Goal: Task Accomplishment & Management: Use online tool/utility

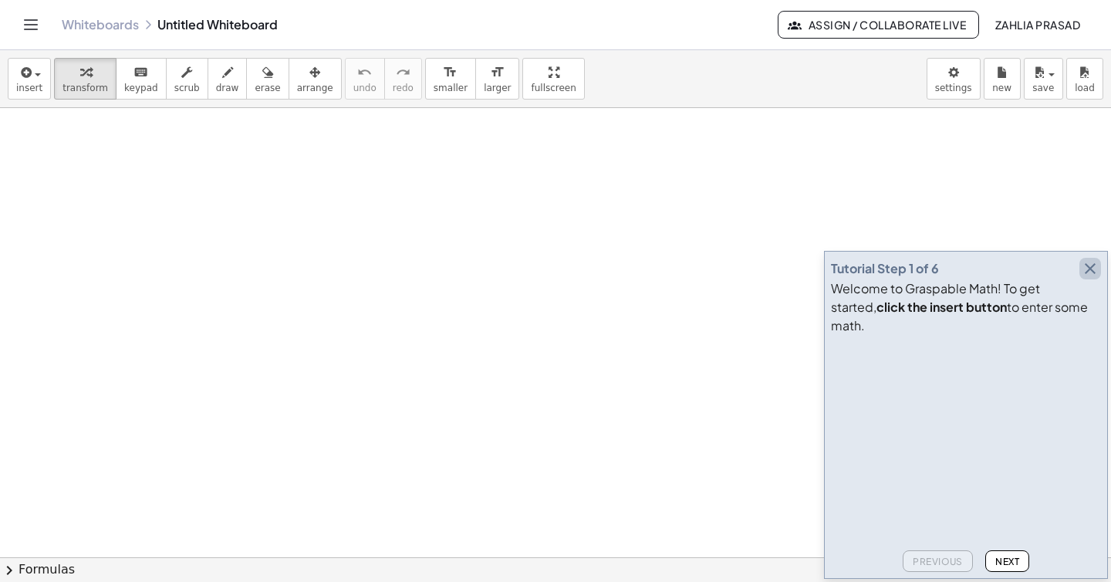
click at [1093, 278] on icon "button" at bounding box center [1090, 268] width 19 height 19
click at [1092, 278] on icon "button" at bounding box center [1090, 268] width 19 height 19
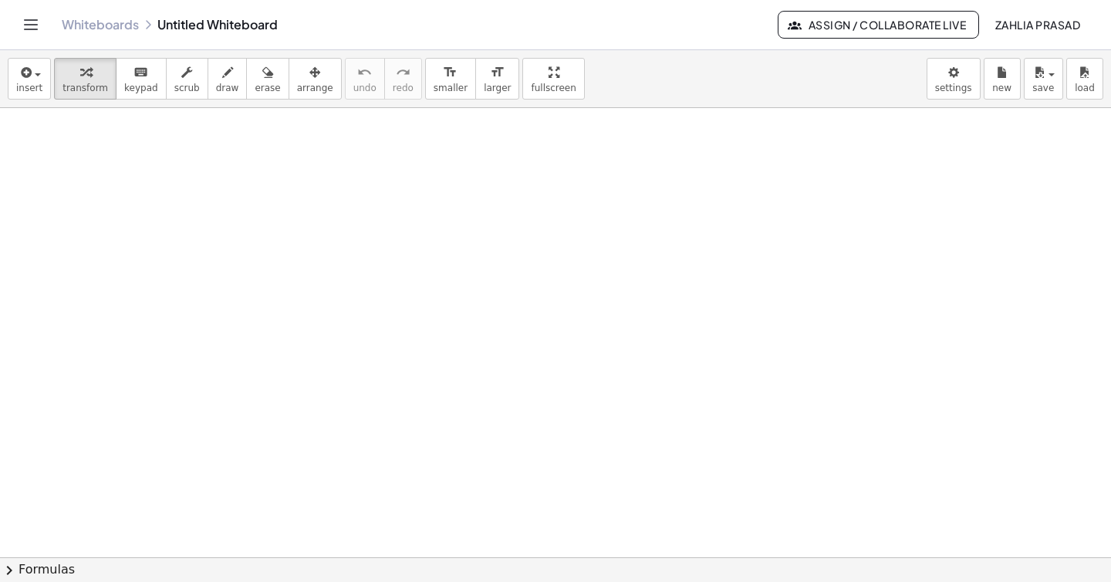
click at [90, 21] on link "Whiteboards" at bounding box center [100, 24] width 77 height 15
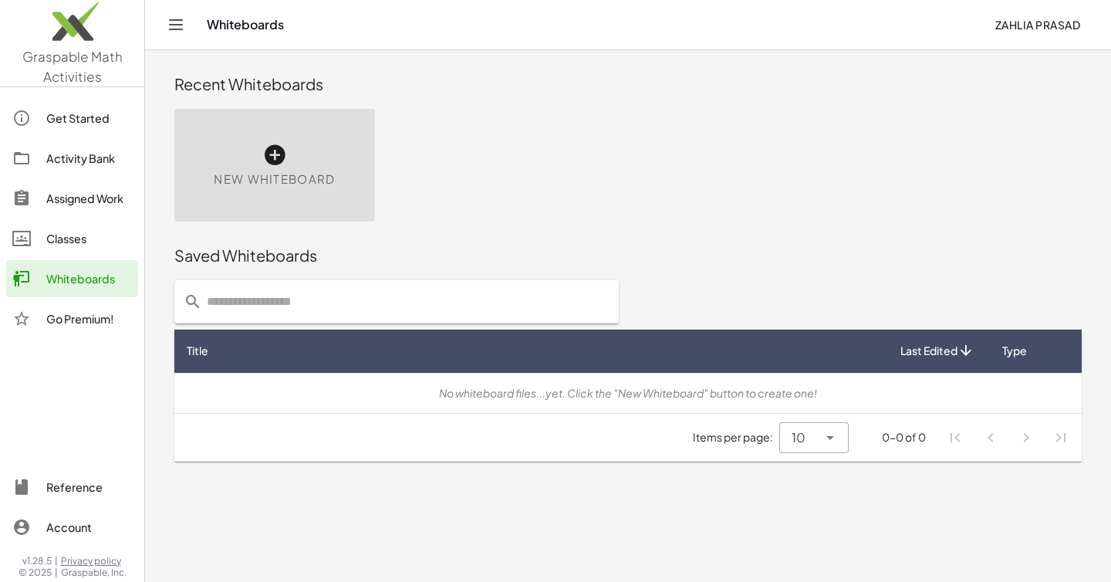
click at [265, 162] on icon at bounding box center [274, 155] width 25 height 25
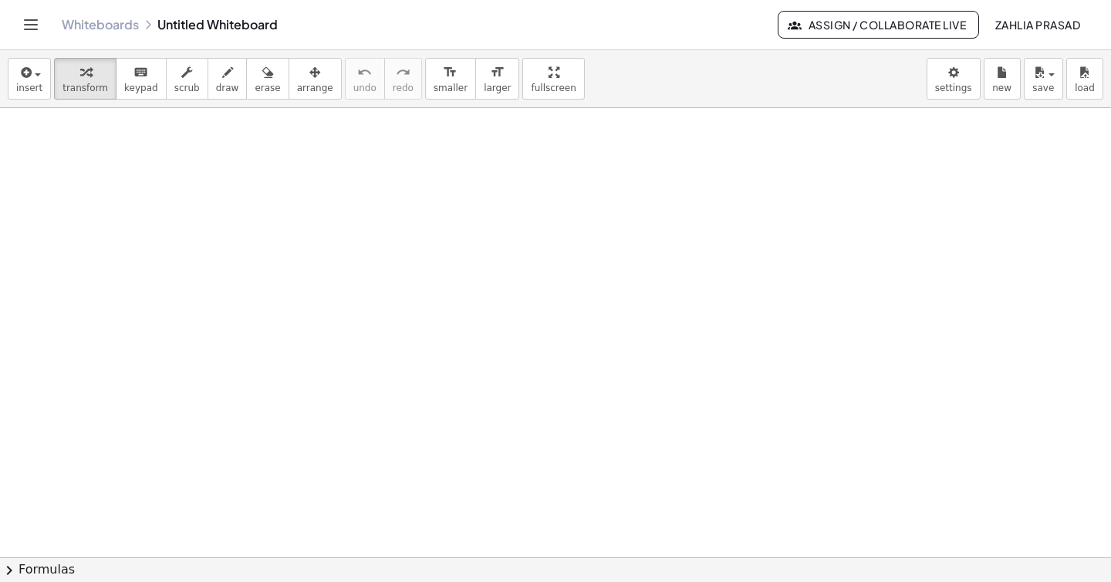
click at [208, 24] on div "Whiteboards Untitled Whiteboard" at bounding box center [420, 24] width 716 height 15
click at [187, 22] on div "Whiteboards Untitled Whiteboard" at bounding box center [420, 24] width 716 height 15
click at [191, 25] on div "Whiteboards Untitled Whiteboard" at bounding box center [420, 24] width 716 height 15
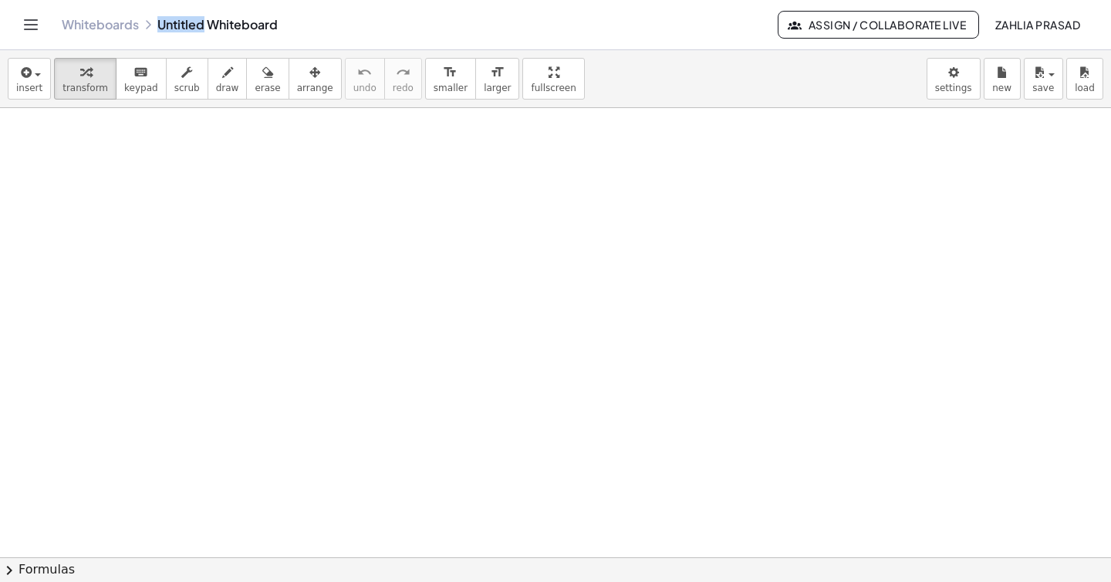
click at [199, 25] on div "Whiteboards Untitled Whiteboard" at bounding box center [420, 24] width 716 height 15
click at [202, 25] on div "Whiteboards Untitled Whiteboard" at bounding box center [420, 24] width 716 height 15
click at [201, 25] on div "Whiteboards Untitled Whiteboard" at bounding box center [420, 24] width 716 height 15
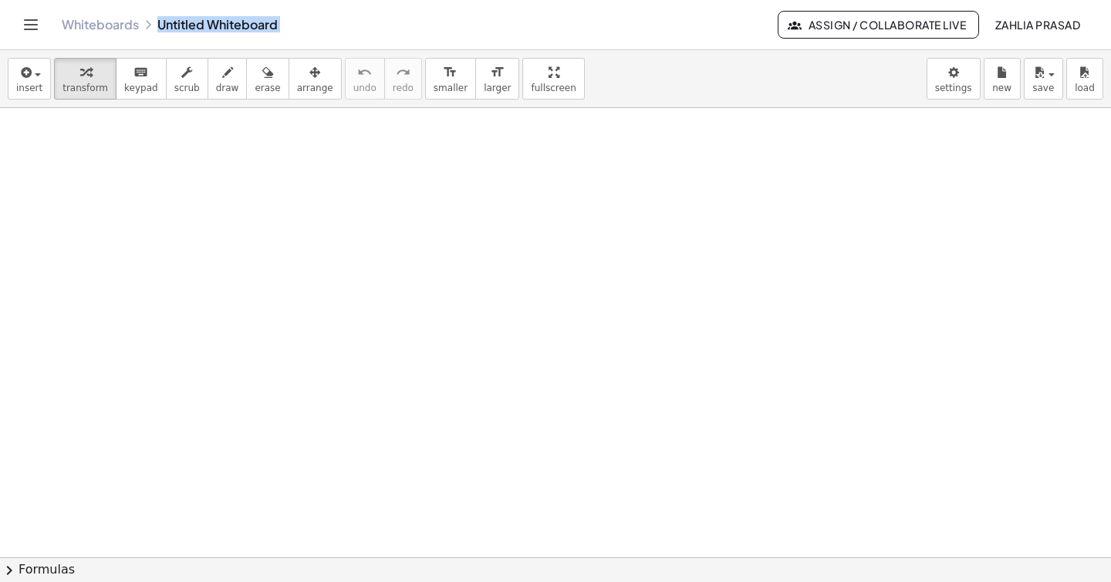
click at [201, 24] on div "Whiteboards Untitled Whiteboard" at bounding box center [420, 24] width 716 height 15
click at [193, 25] on div "Whiteboards Untitled Whiteboard" at bounding box center [420, 24] width 716 height 15
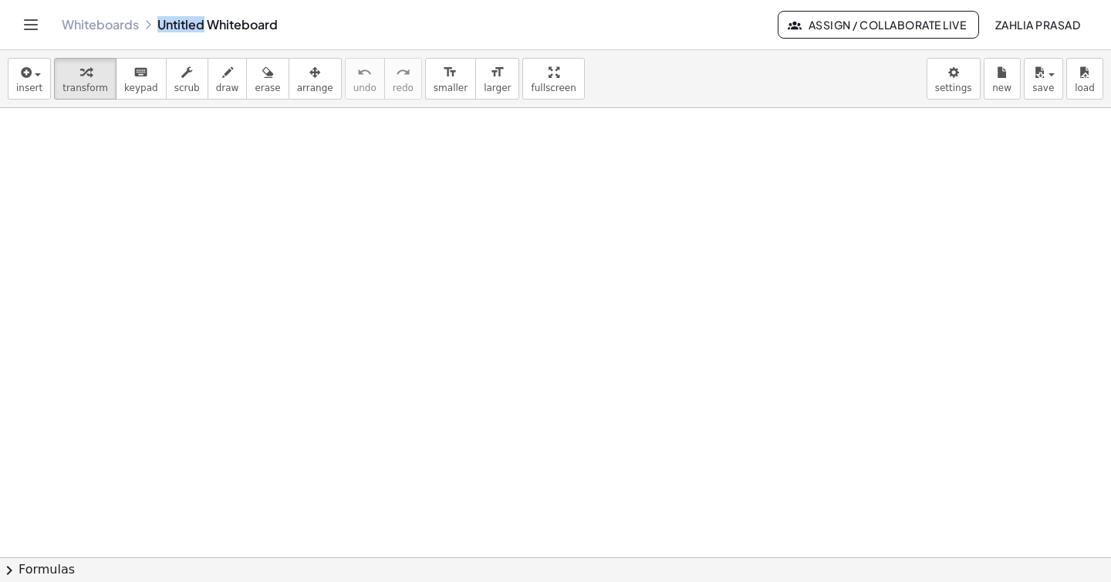
click at [193, 25] on div "Whiteboards Untitled Whiteboard" at bounding box center [420, 24] width 716 height 15
click at [187, 24] on div "Whiteboards Untitled Whiteboard" at bounding box center [420, 24] width 716 height 15
click at [187, 23] on div "Whiteboards Untitled Whiteboard" at bounding box center [420, 24] width 716 height 15
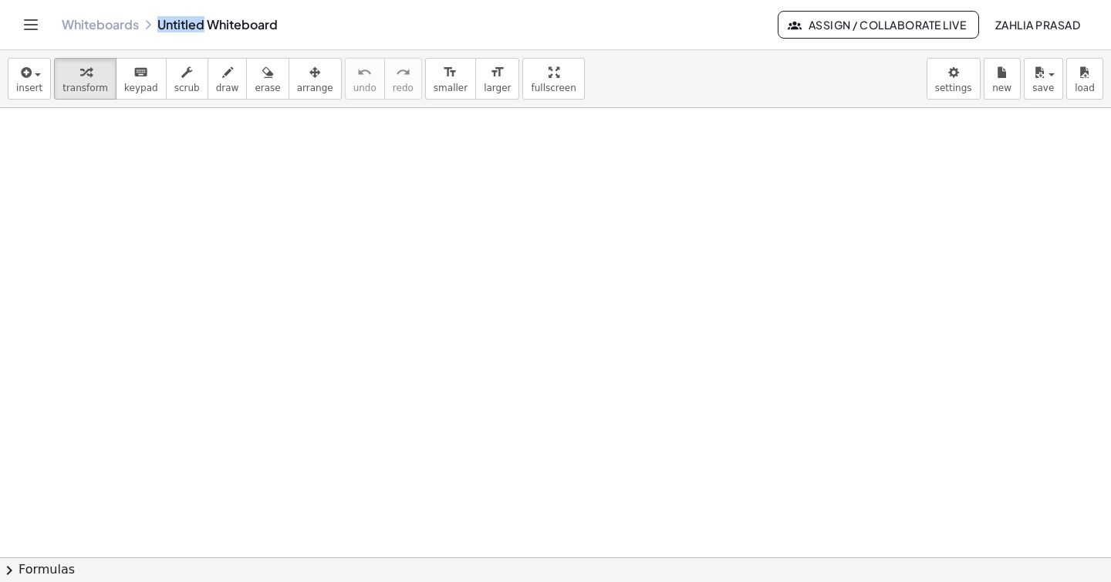
click at [25, 22] on icon "Toggle navigation" at bounding box center [31, 24] width 19 height 19
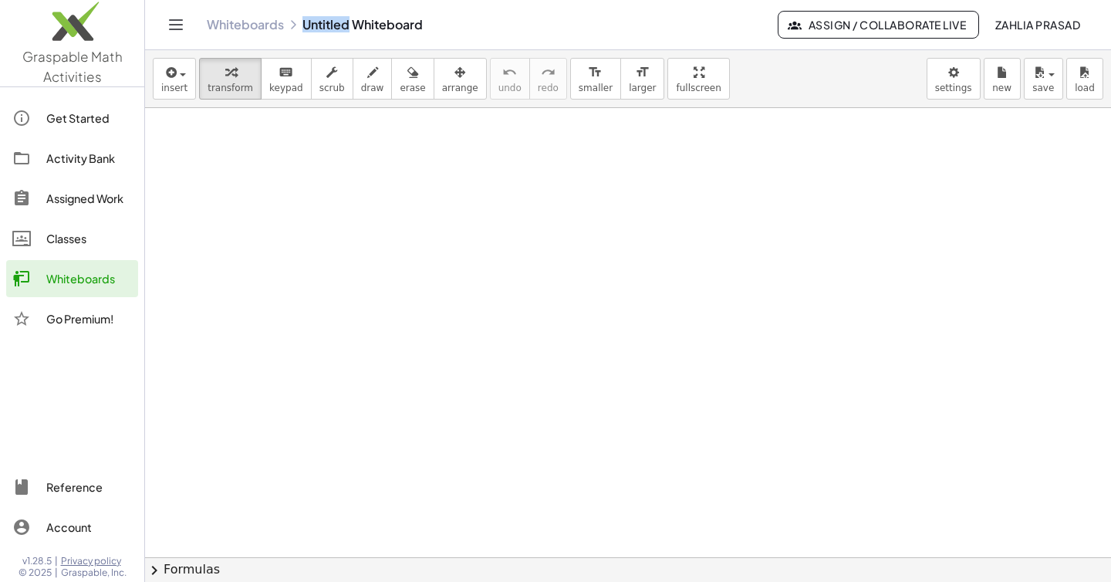
click at [73, 164] on div "Activity Bank" at bounding box center [89, 158] width 86 height 19
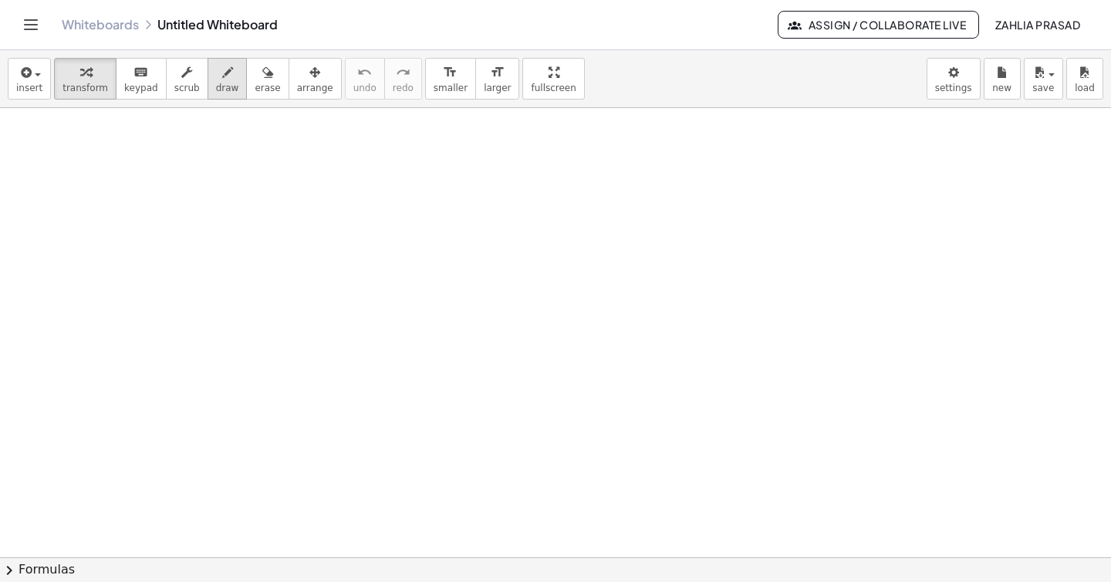
click at [222, 74] on icon "button" at bounding box center [227, 72] width 11 height 19
drag, startPoint x: 285, startPoint y: 192, endPoint x: 267, endPoint y: 218, distance: 31.7
click at [267, 215] on div at bounding box center [555, 557] width 1111 height 898
click at [257, 94] on button "erase" at bounding box center [267, 79] width 42 height 42
drag, startPoint x: 280, startPoint y: 238, endPoint x: 245, endPoint y: 231, distance: 35.4
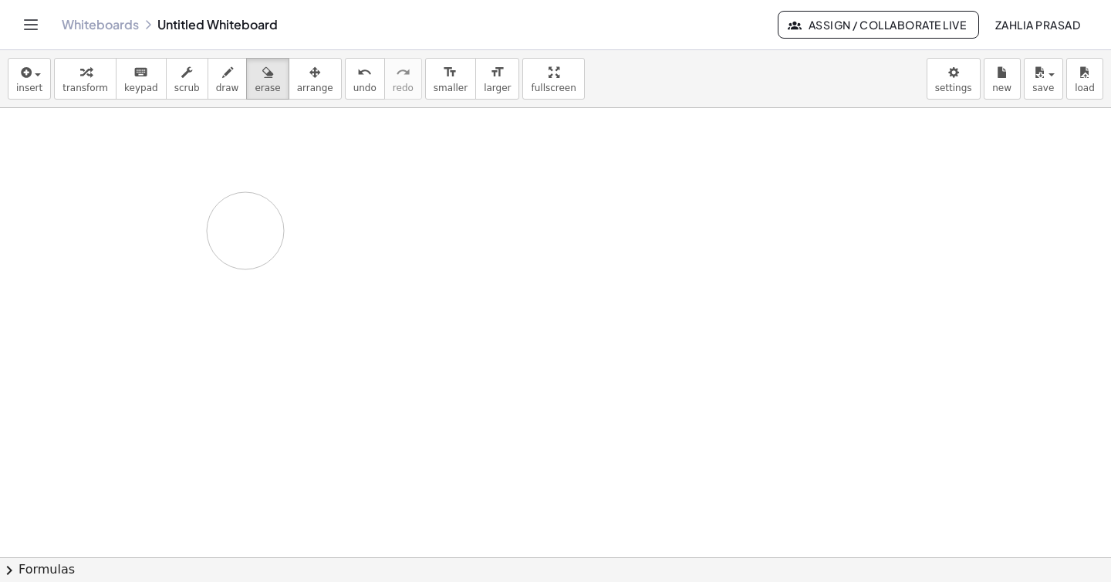
click at [245, 231] on div at bounding box center [555, 557] width 1111 height 898
